Goal: Task Accomplishment & Management: Use online tool/utility

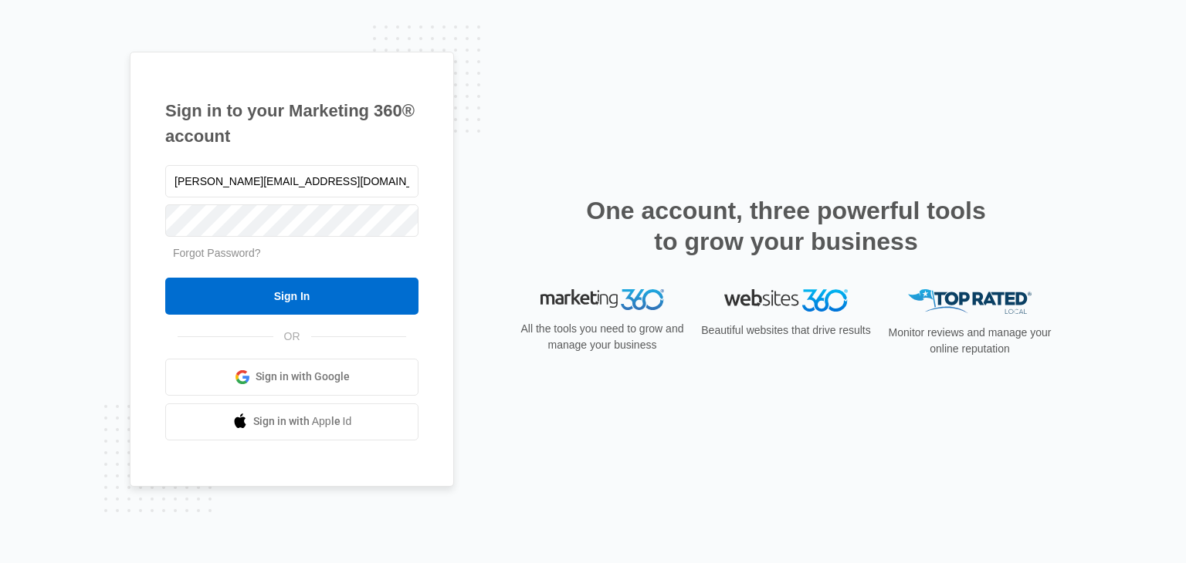
type input "[PERSON_NAME][EMAIL_ADDRESS][DOMAIN_NAME]"
click at [165, 278] on input "Sign In" at bounding box center [291, 296] width 253 height 37
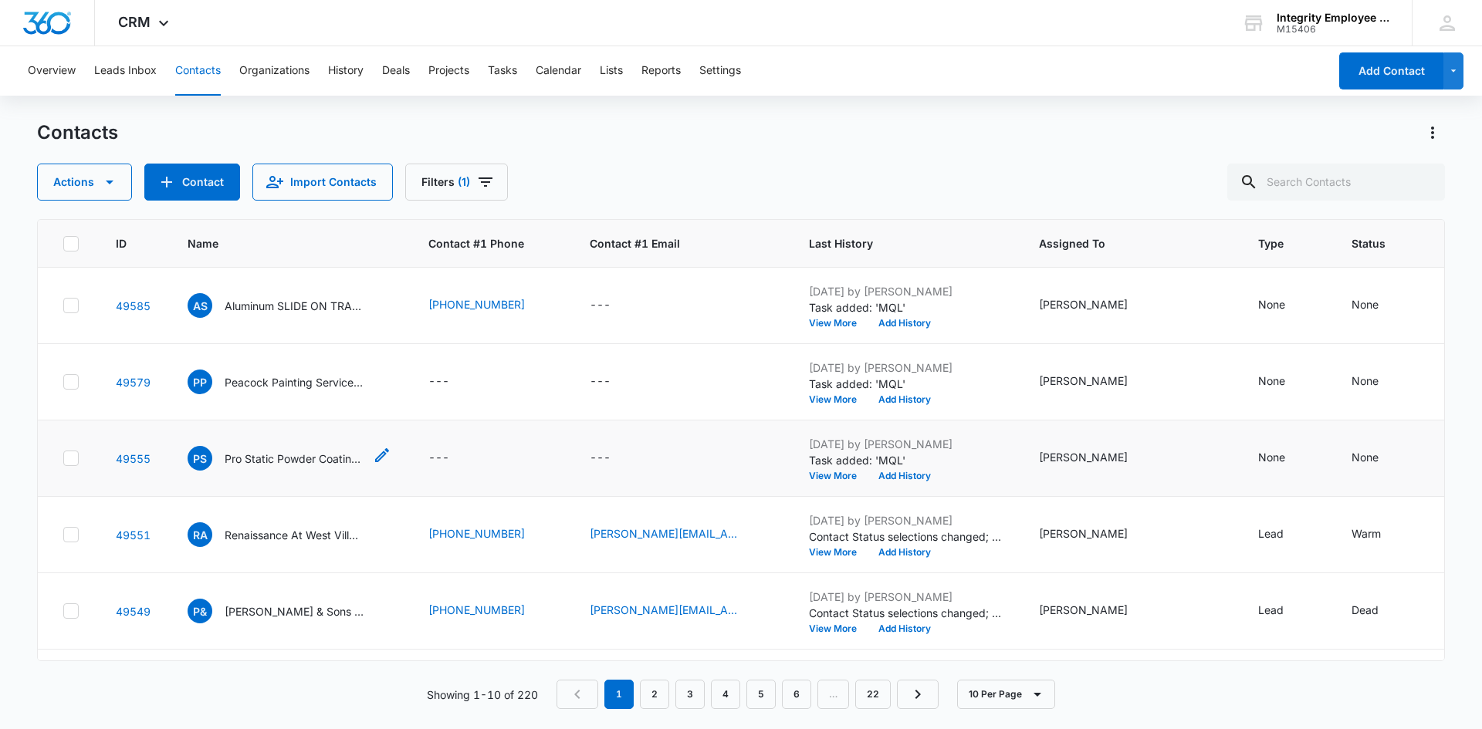
click at [273, 464] on p "Pro Static Powder Coating LLC" at bounding box center [294, 459] width 139 height 16
click at [273, 462] on p "Pro Static Powder Coating LLC" at bounding box center [294, 459] width 139 height 16
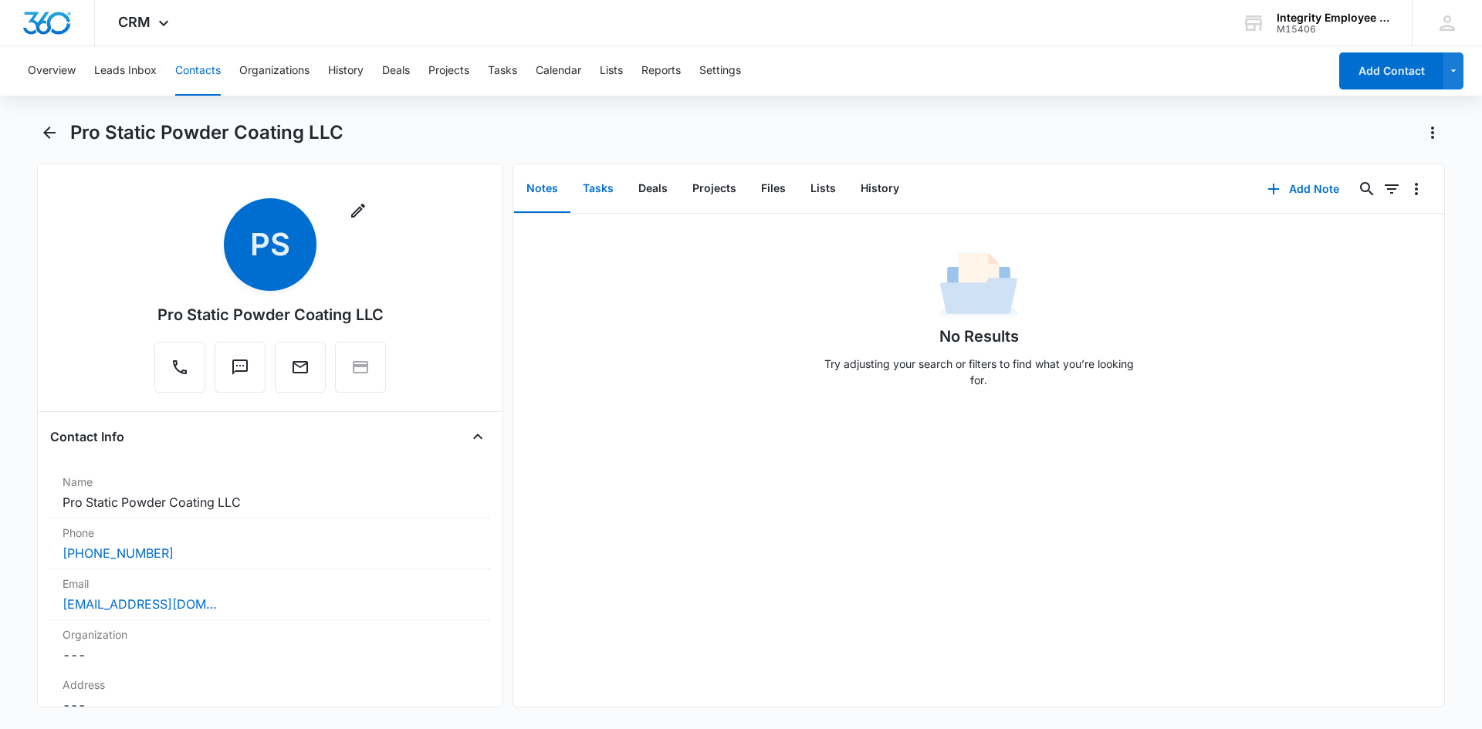
click at [601, 180] on button "Tasks" at bounding box center [598, 189] width 56 height 48
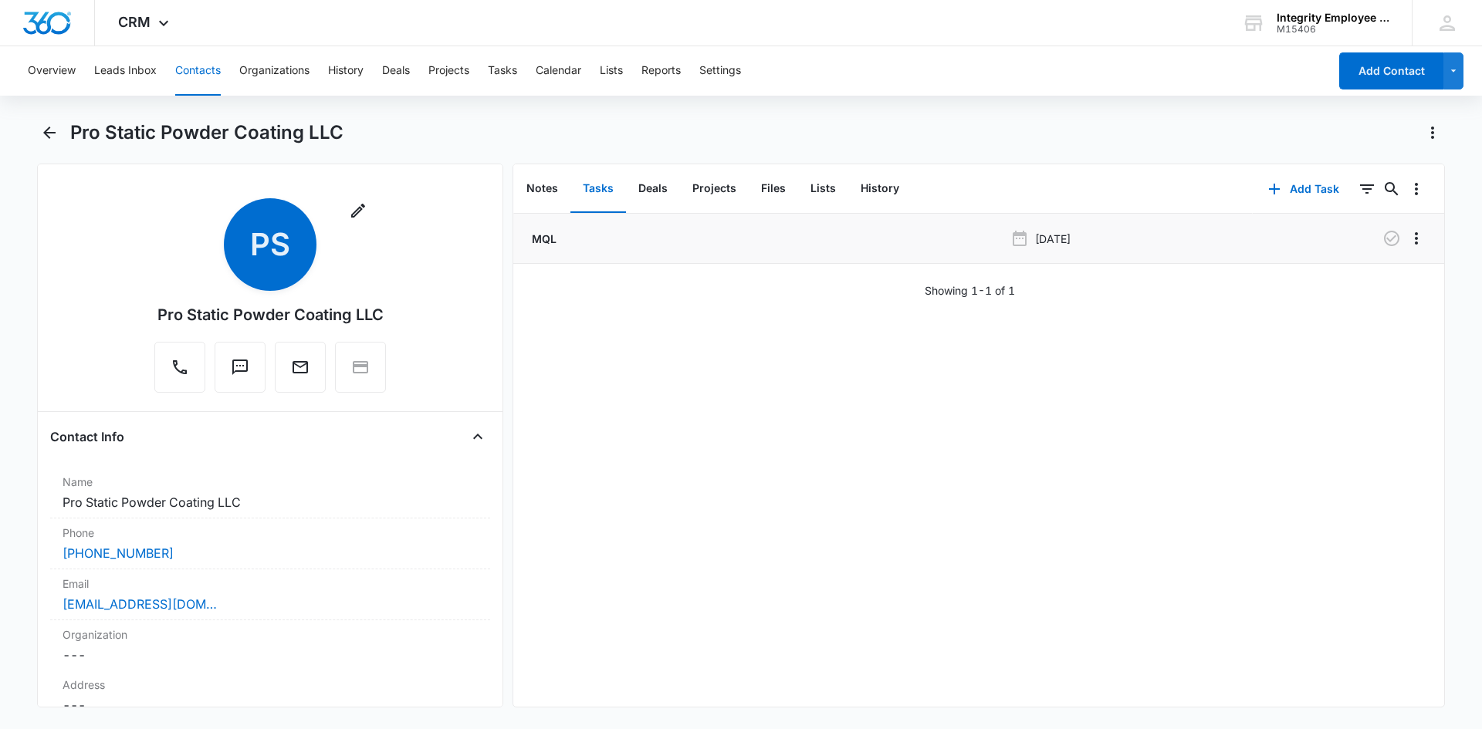
click at [544, 237] on p "MQL" at bounding box center [543, 239] width 28 height 16
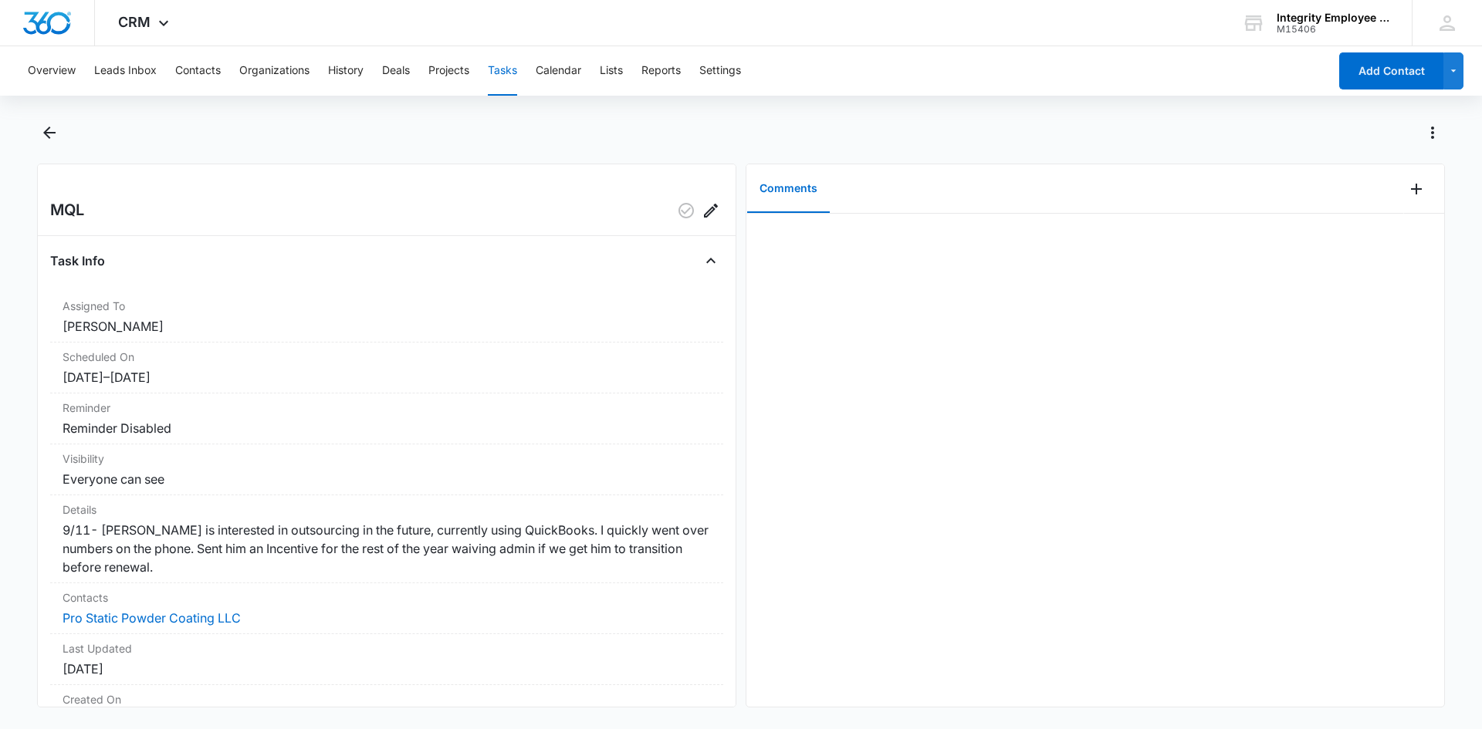
click at [32, 137] on main "MQL Task Info Assigned To Nicholas Harris Scheduled On 9/11/25 – 9/11/25 Remind…" at bounding box center [741, 423] width 1482 height 606
click at [38, 138] on button "Back" at bounding box center [49, 132] width 24 height 25
